Goal: Information Seeking & Learning: Learn about a topic

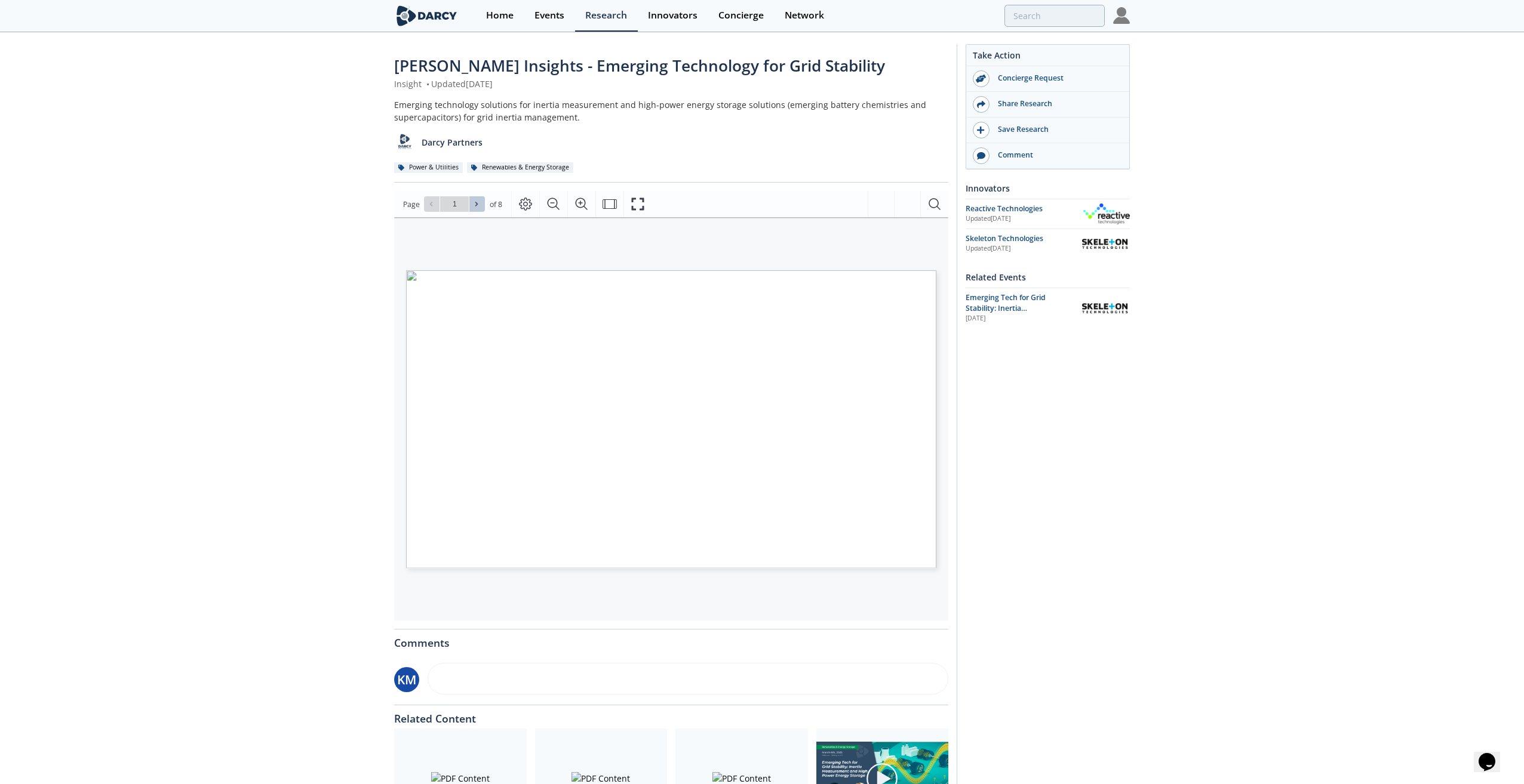
click at [474, 203] on icon at bounding box center [476, 204] width 8 height 8
type input "2"
click at [474, 203] on icon at bounding box center [476, 204] width 8 height 8
type input "3"
click at [478, 206] on icon at bounding box center [476, 204] width 8 height 8
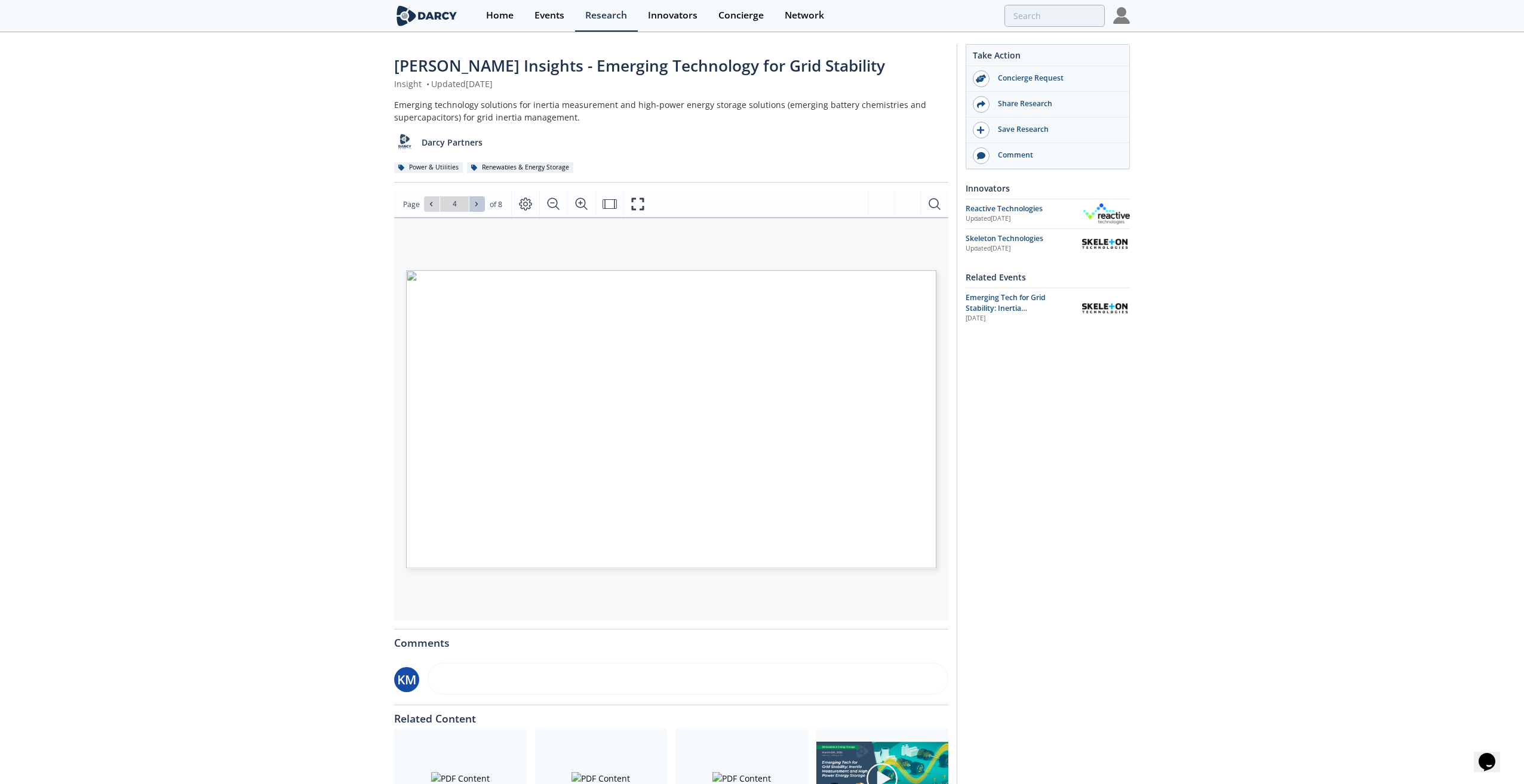
click at [478, 206] on icon at bounding box center [476, 204] width 8 height 8
click at [475, 205] on icon at bounding box center [476, 204] width 3 height 4
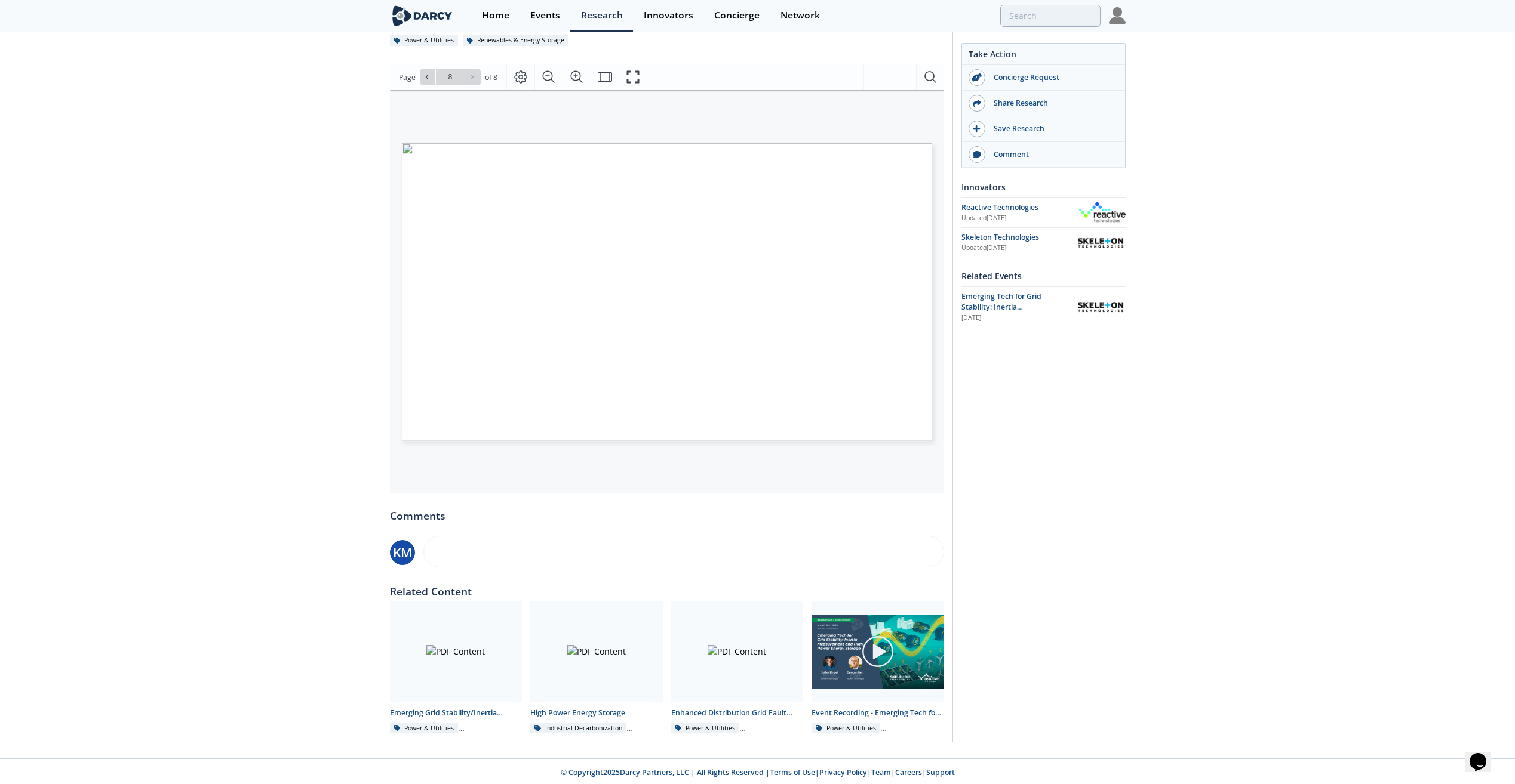
scroll to position [130, 0]
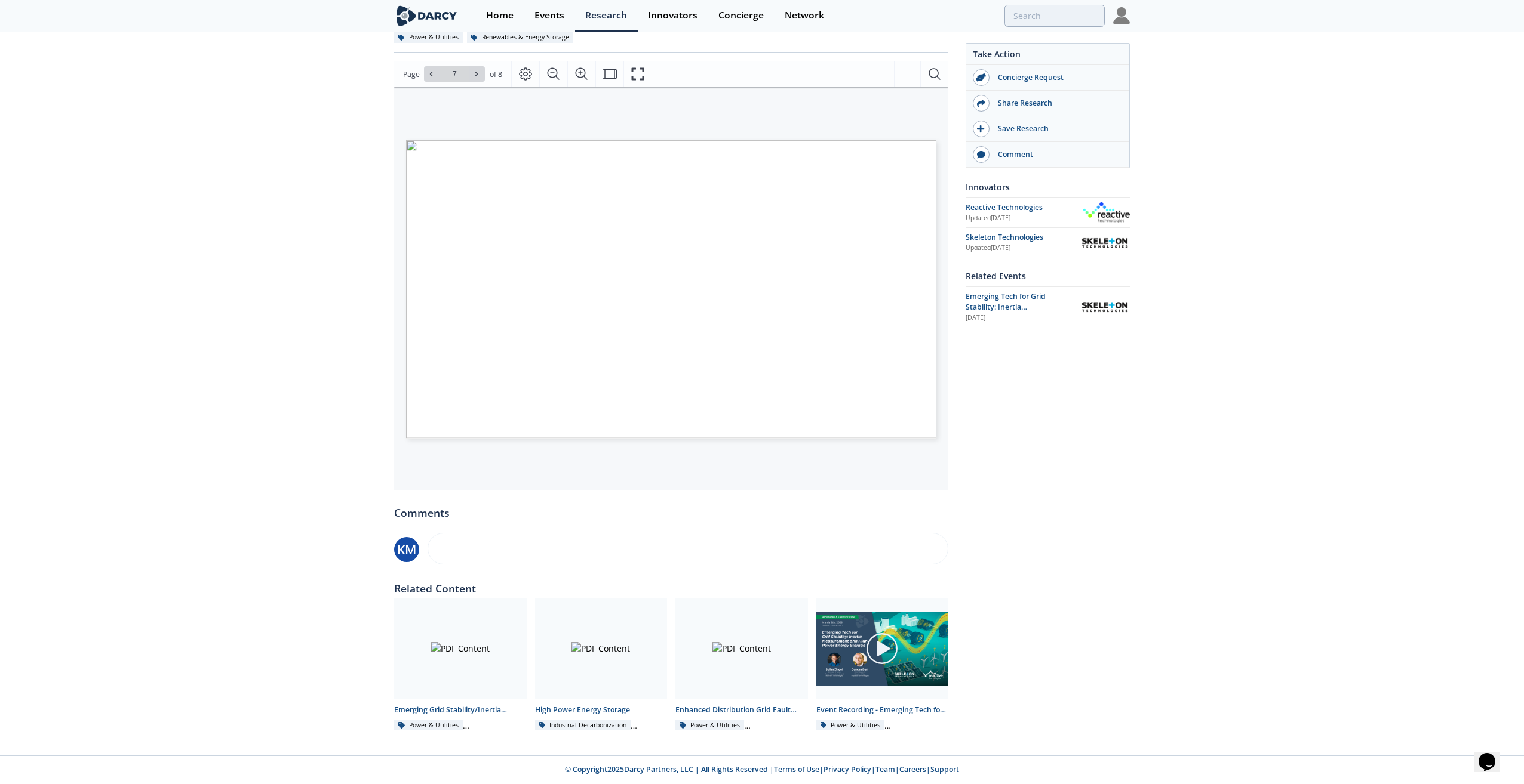
type input "8"
